Goal: Information Seeking & Learning: Learn about a topic

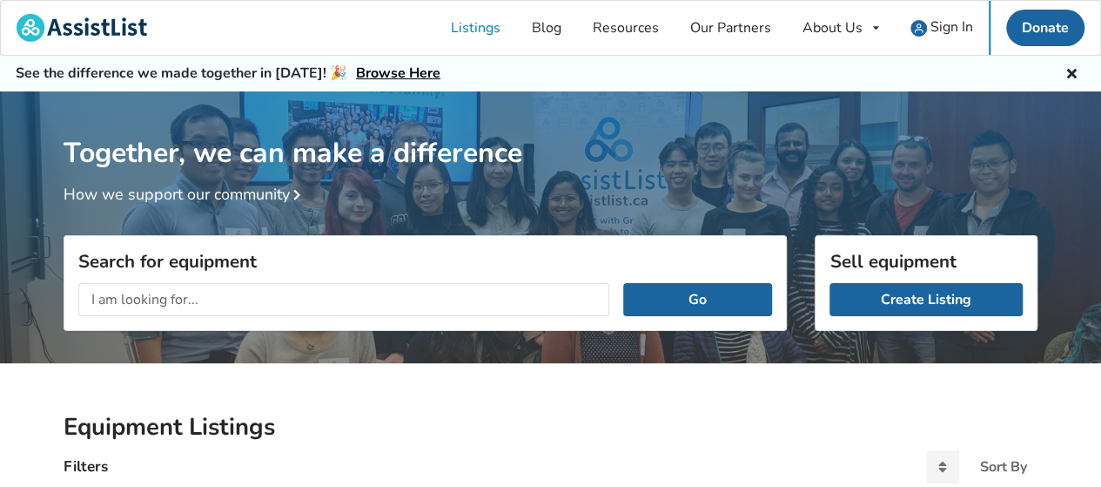
click at [265, 298] on input "text" at bounding box center [343, 299] width 531 height 33
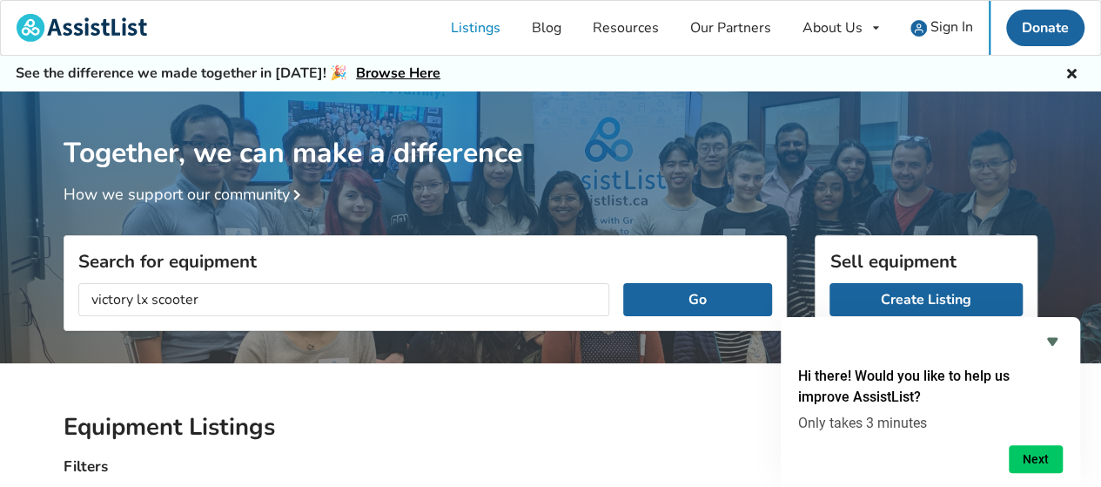
click at [623, 283] on button "Go" at bounding box center [697, 299] width 149 height 33
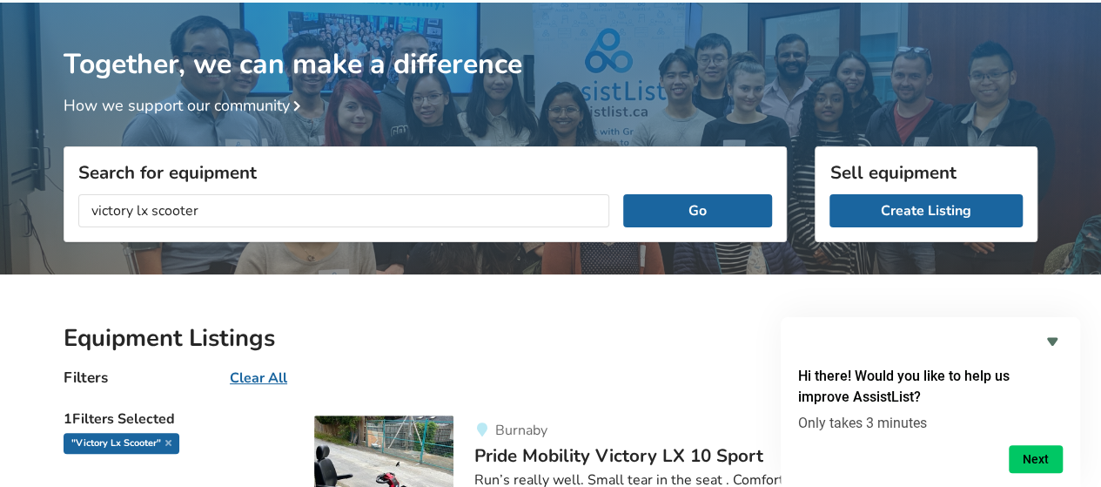
drag, startPoint x: 215, startPoint y: 205, endPoint x: 5, endPoint y: 215, distance: 210.1
click at [5, 215] on div "Together, we can make a difference How we support our community Search for equi…" at bounding box center [550, 444] width 1101 height 882
type input "pride mobility"
click at [623, 194] on button "Go" at bounding box center [697, 210] width 149 height 33
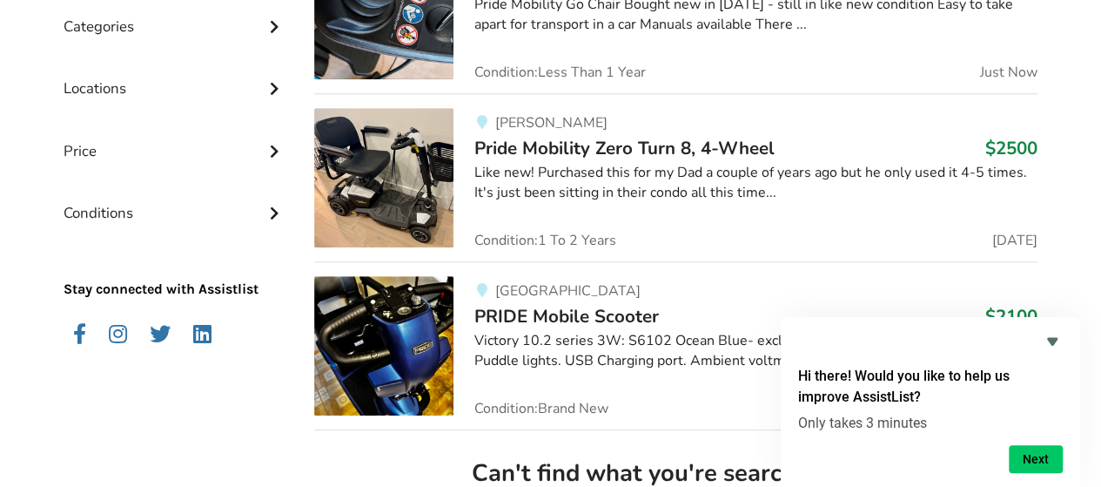
click at [619, 141] on span "Pride Mobility Zero Turn 8, 4-Wheel" at bounding box center [625, 148] width 300 height 24
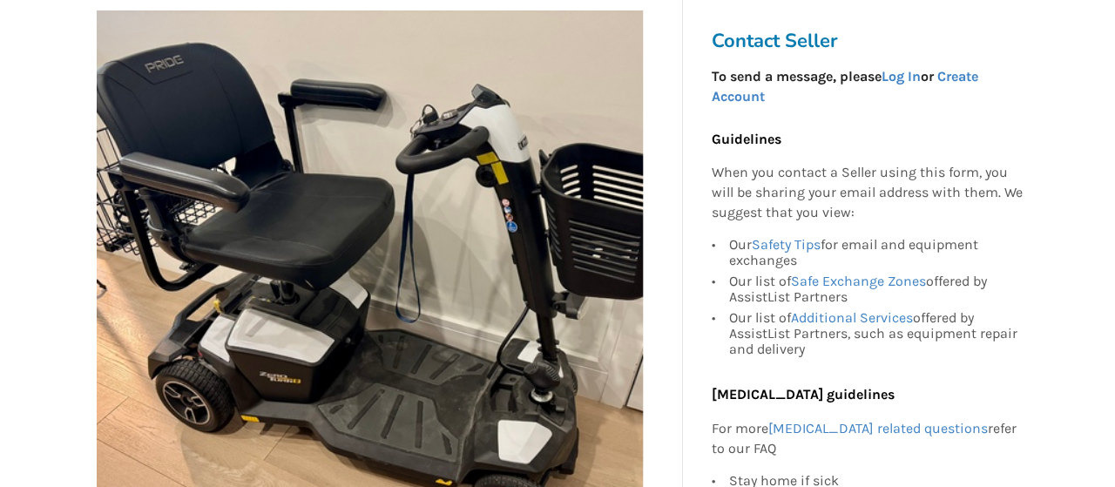
scroll to position [435, 0]
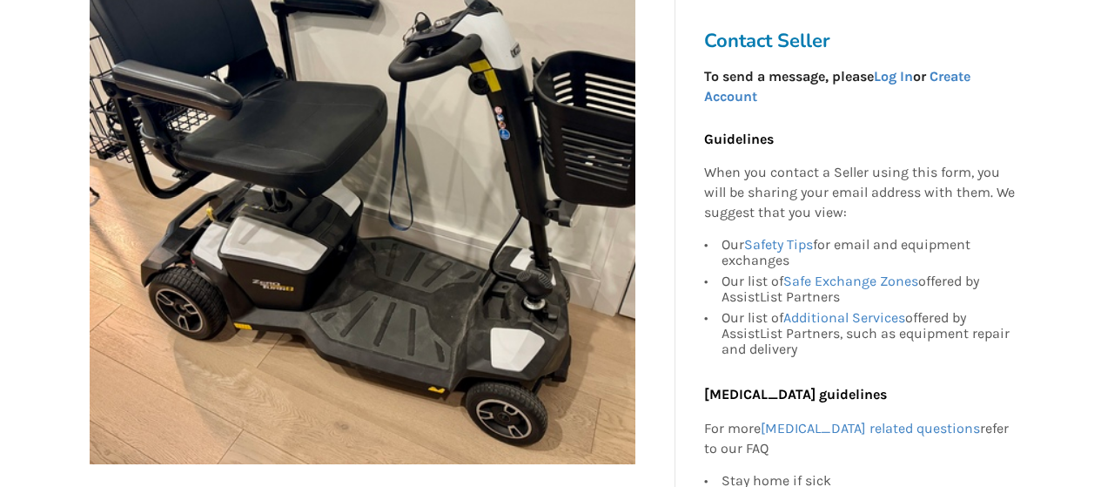
click at [540, 184] on img at bounding box center [363, 191] width 546 height 546
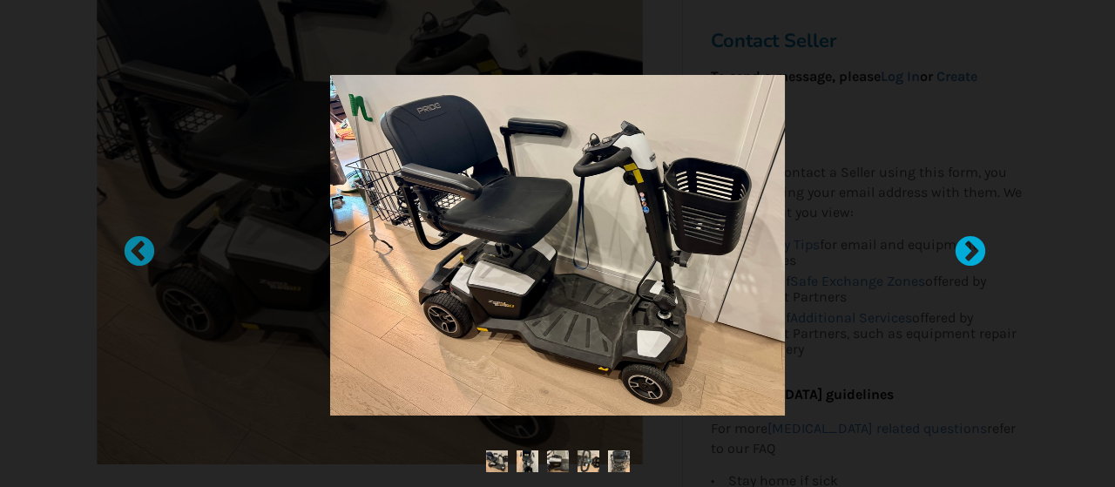
click at [966, 250] on div at bounding box center [961, 243] width 17 height 17
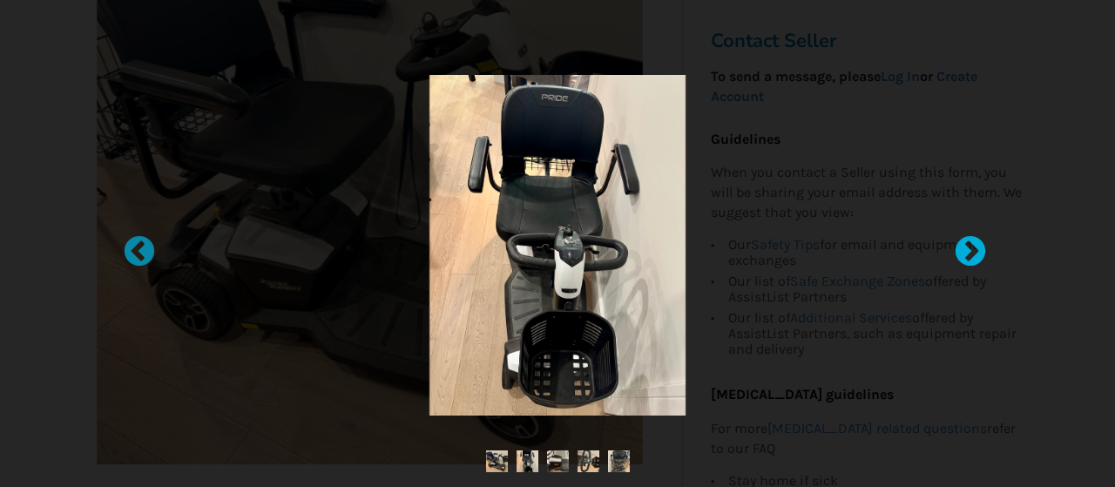
click at [966, 250] on div at bounding box center [961, 243] width 17 height 17
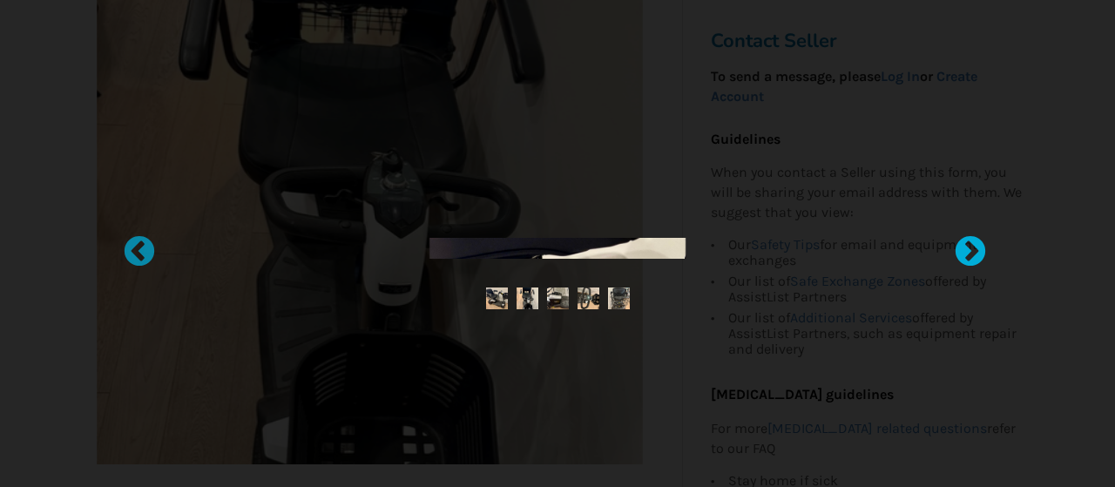
click at [966, 250] on div at bounding box center [961, 243] width 17 height 17
click at [968, 248] on div at bounding box center [961, 243] width 17 height 17
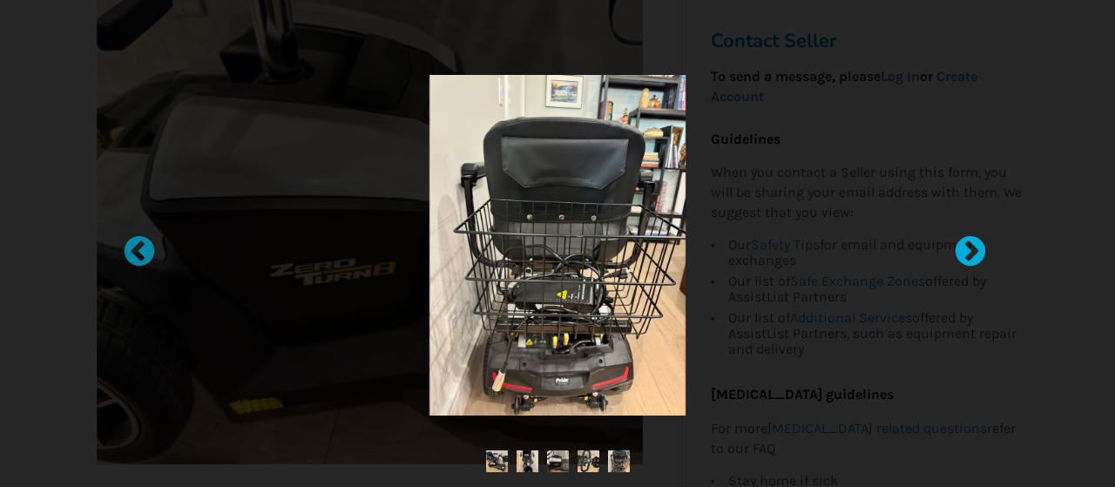
click at [965, 248] on div at bounding box center [961, 243] width 17 height 17
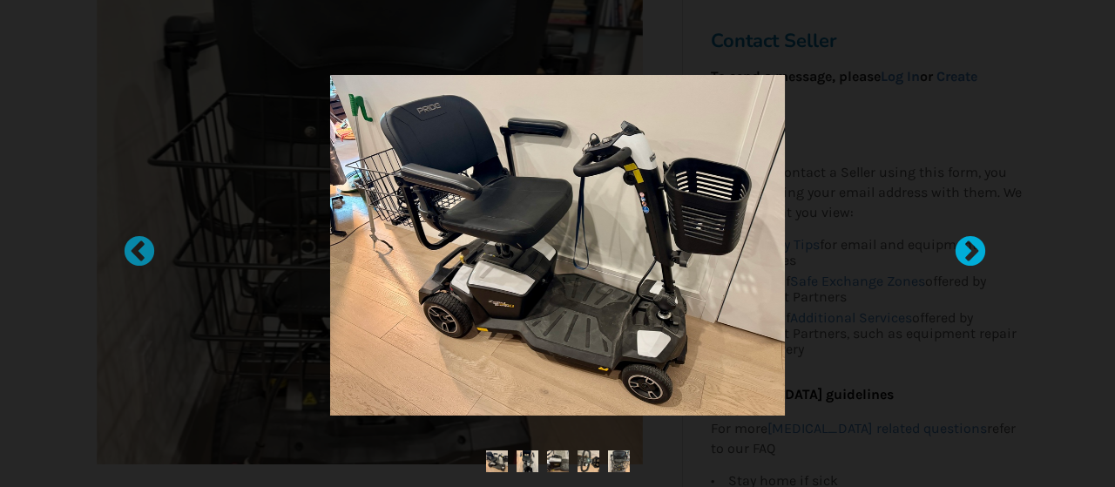
click at [966, 247] on div at bounding box center [961, 243] width 17 height 17
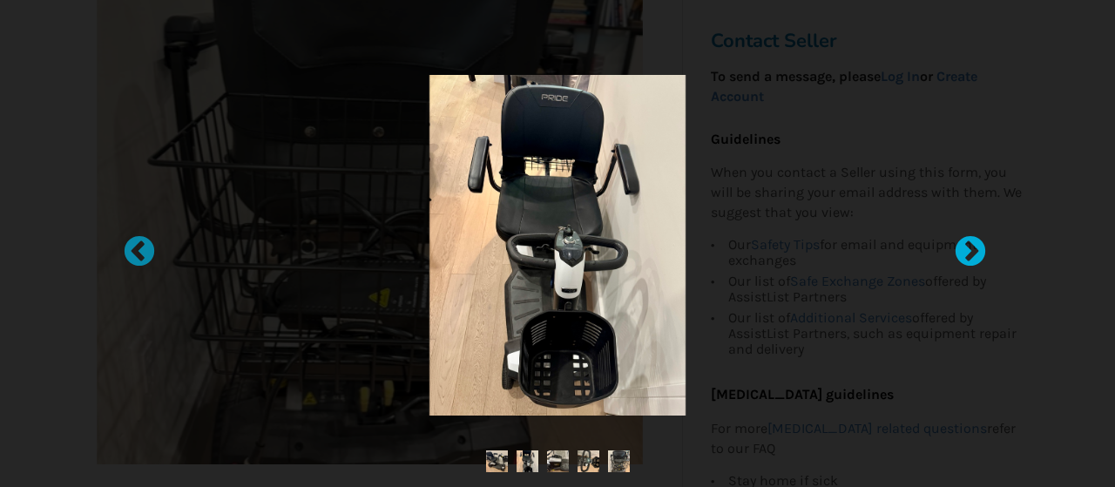
click at [966, 247] on div at bounding box center [961, 243] width 17 height 17
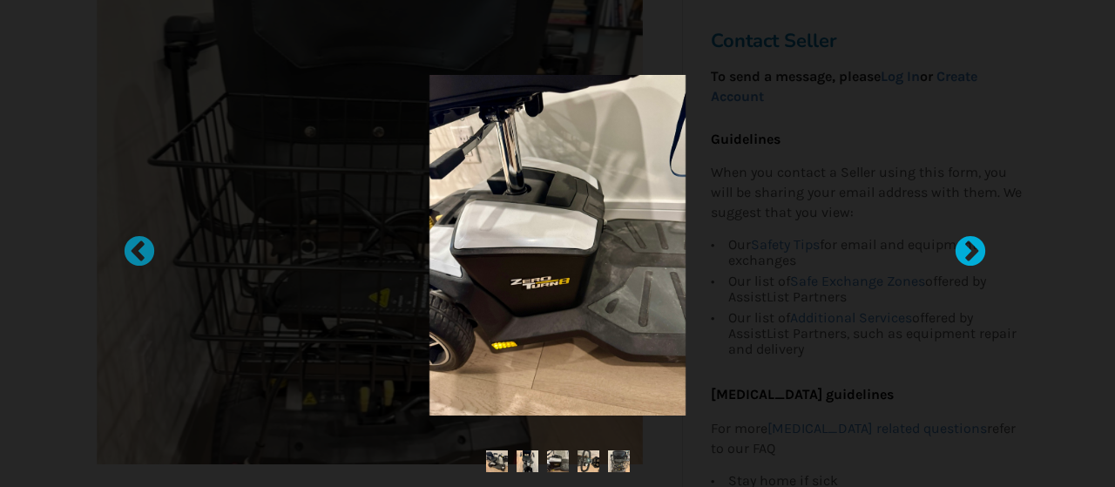
click at [966, 247] on div at bounding box center [961, 243] width 17 height 17
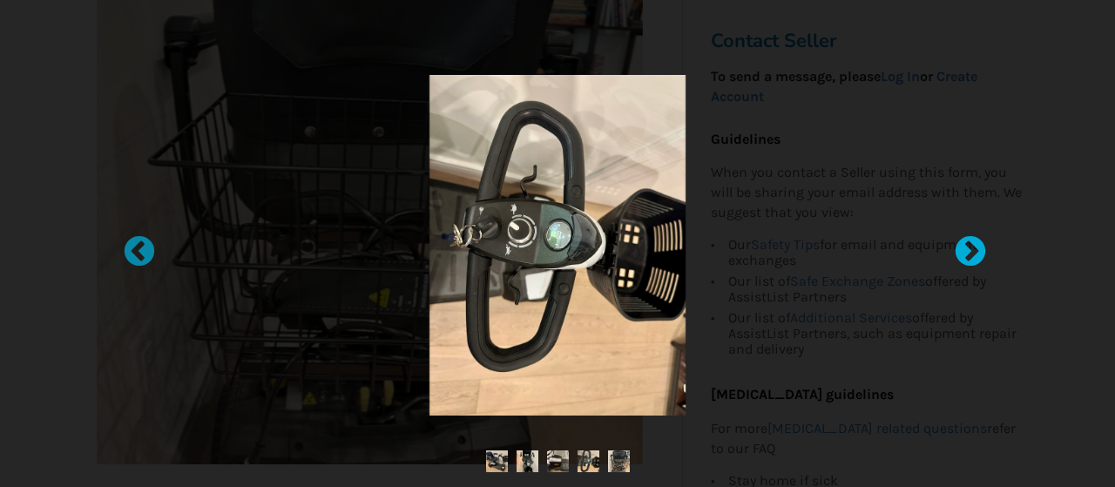
click at [966, 247] on div at bounding box center [961, 243] width 17 height 17
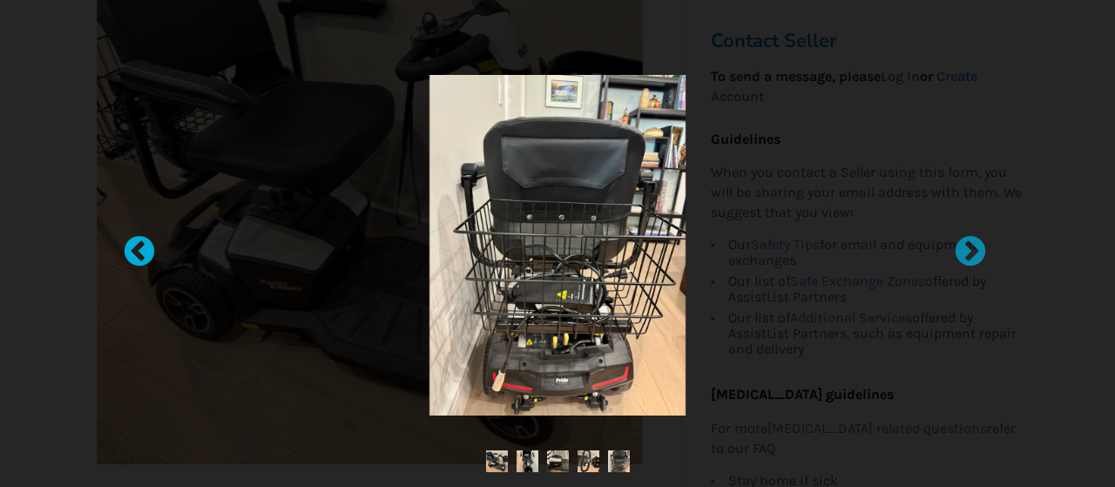
click at [131, 249] on div at bounding box center [130, 243] width 17 height 17
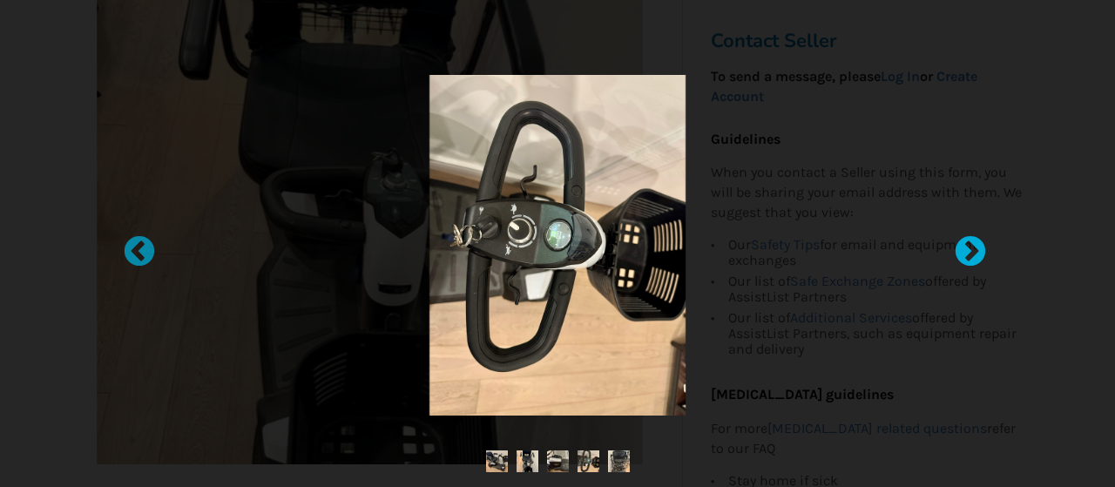
click at [968, 246] on div at bounding box center [961, 243] width 17 height 17
